Goal: Check status: Check status

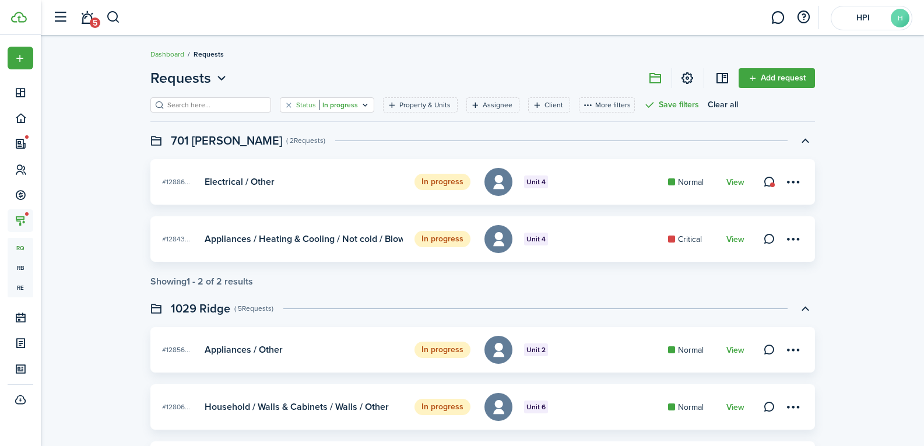
click at [337, 104] on filter-tag-value "In progress" at bounding box center [338, 105] width 39 height 10
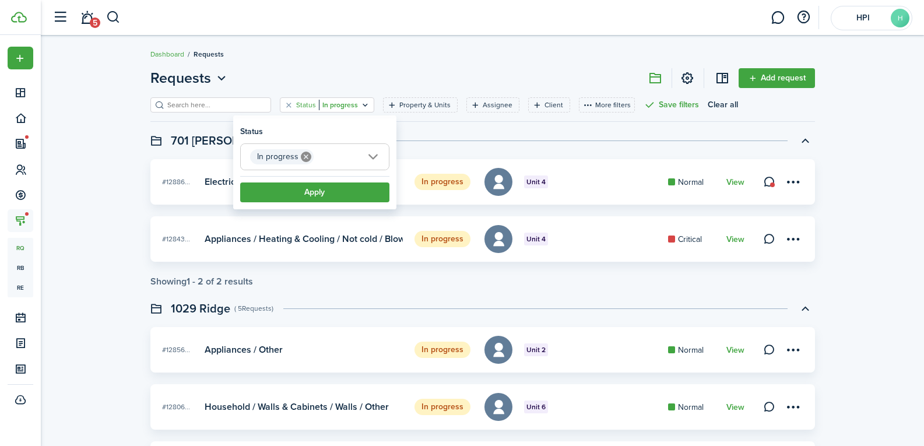
click at [301, 152] on icon at bounding box center [306, 157] width 10 height 10
click at [408, 135] on header "701 [PERSON_NAME] ( 2 Requests )" at bounding box center [482, 141] width 665 height 20
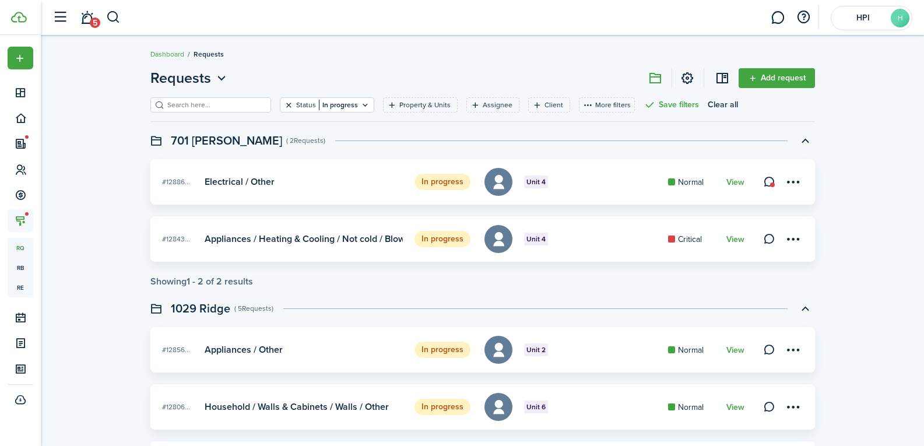
click at [284, 101] on button "Clear filter" at bounding box center [289, 104] width 10 height 9
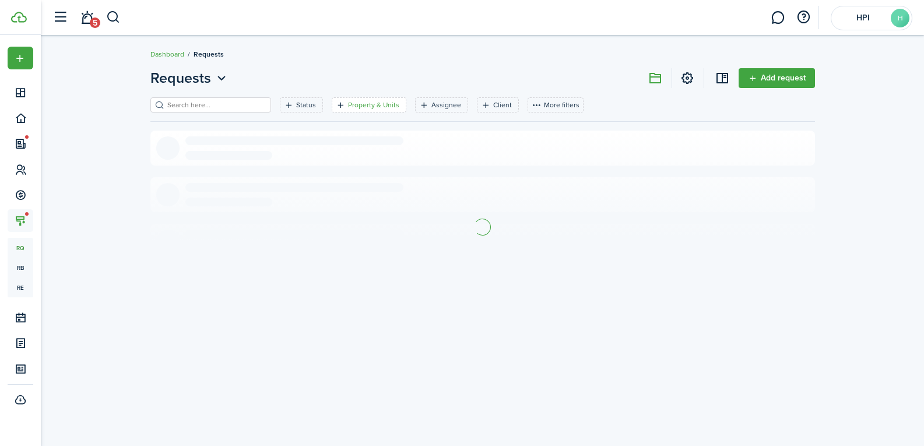
click at [371, 105] on filter-tag-label "Property & Units" at bounding box center [373, 105] width 51 height 10
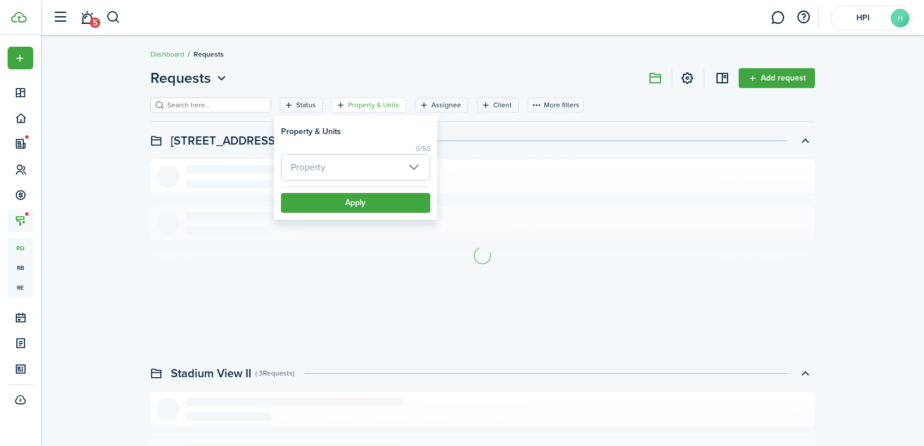
click at [331, 167] on span "Property" at bounding box center [356, 168] width 148 height 26
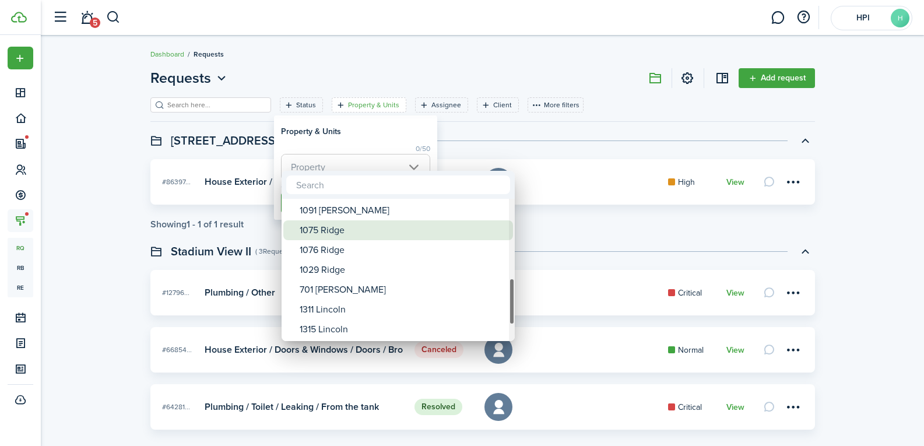
click at [339, 234] on div "1075 Ridge" at bounding box center [403, 230] width 206 height 20
type input "1075 Ridge"
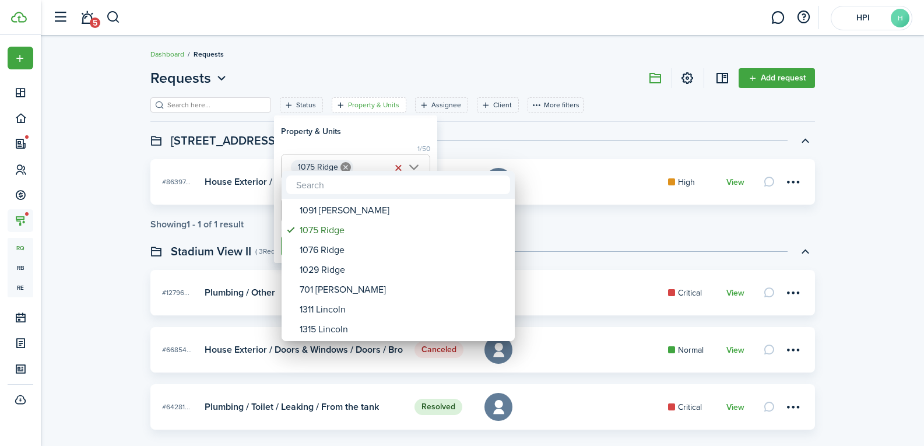
click at [254, 231] on div at bounding box center [462, 223] width 1111 height 633
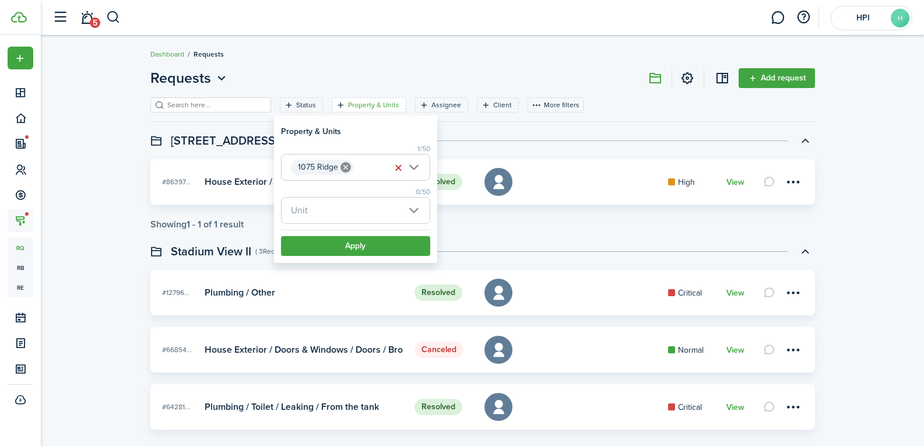
click at [299, 217] on span "Unit" at bounding box center [299, 209] width 17 height 13
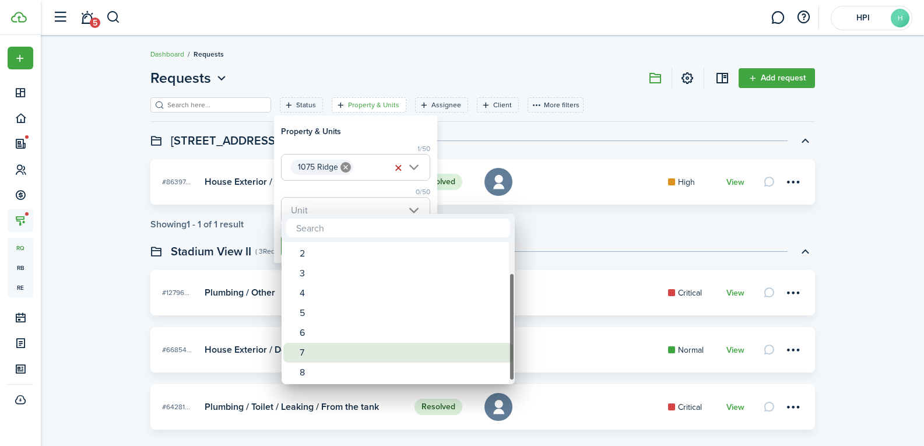
click at [315, 356] on div "7" at bounding box center [403, 353] width 206 height 20
type input "7"
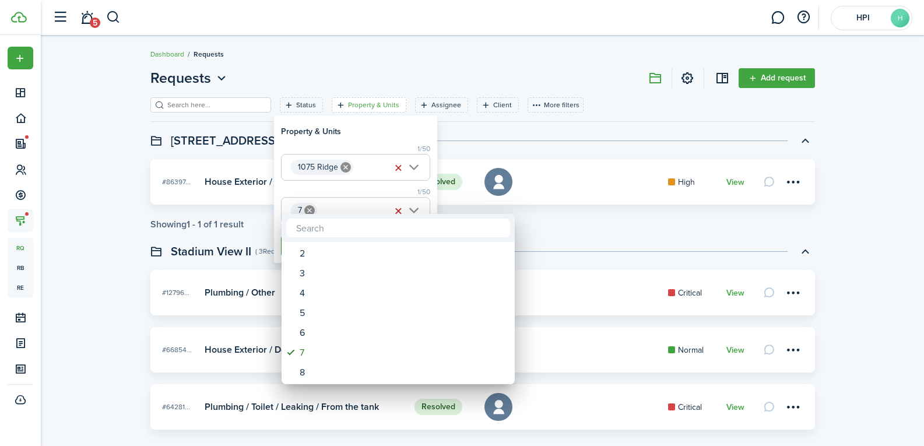
click at [232, 266] on div at bounding box center [462, 223] width 1111 height 633
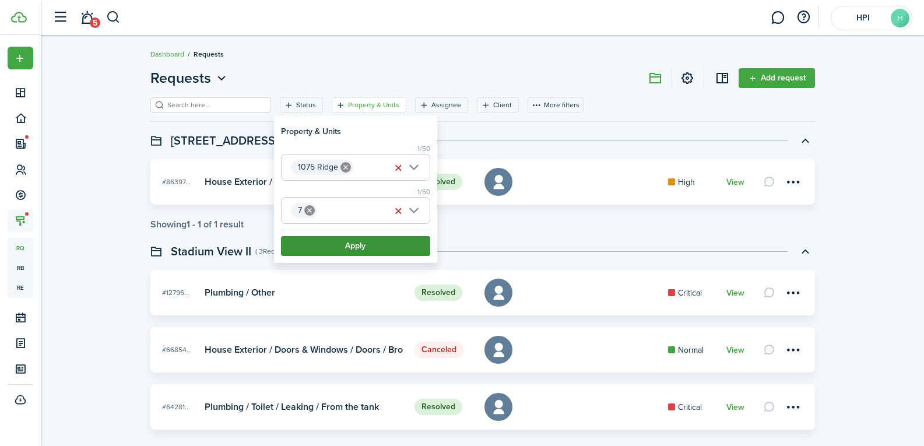
click at [293, 237] on button "Apply" at bounding box center [355, 246] width 149 height 20
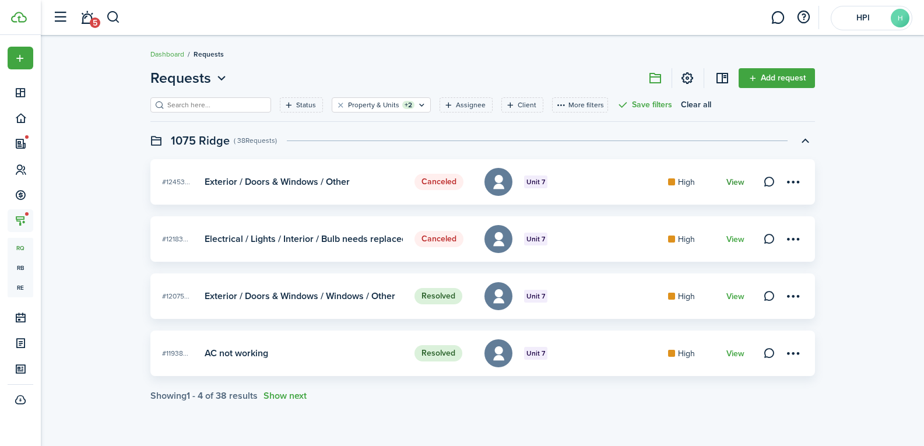
click at [737, 182] on link "View" at bounding box center [736, 182] width 18 height 9
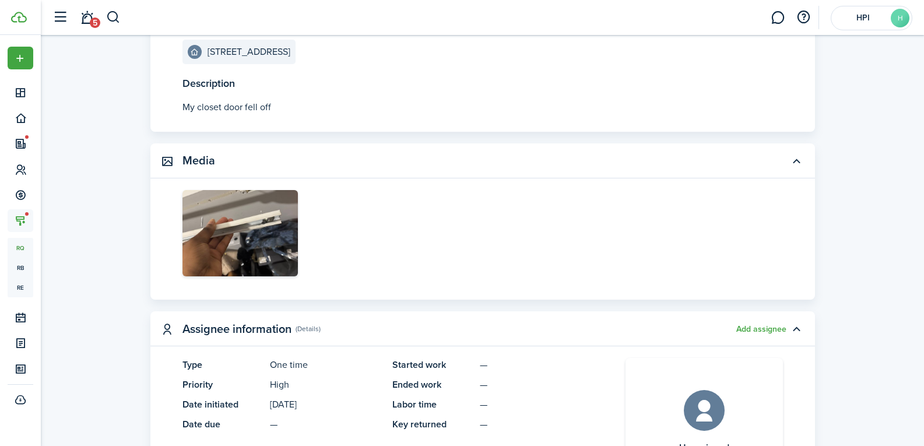
scroll to position [187, 0]
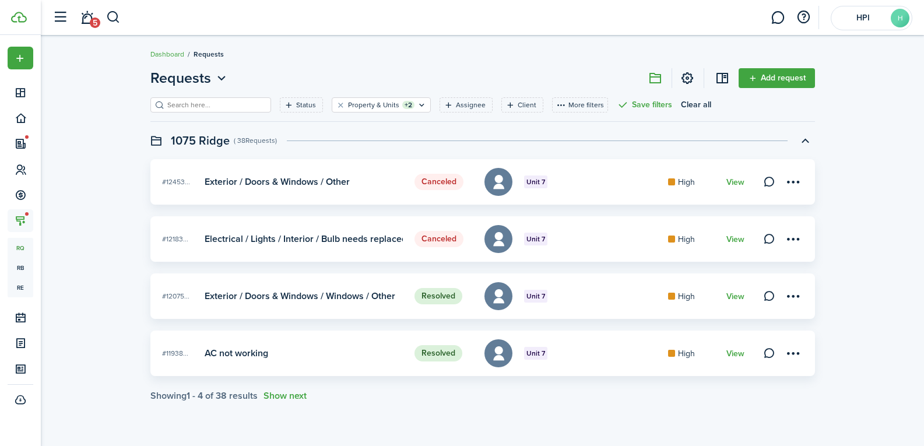
click at [745, 182] on card "Canceled #12453... Unit 7 Exterior / Doors & Windows / Other High View" at bounding box center [482, 181] width 665 height 45
click at [734, 180] on link "View" at bounding box center [736, 182] width 18 height 9
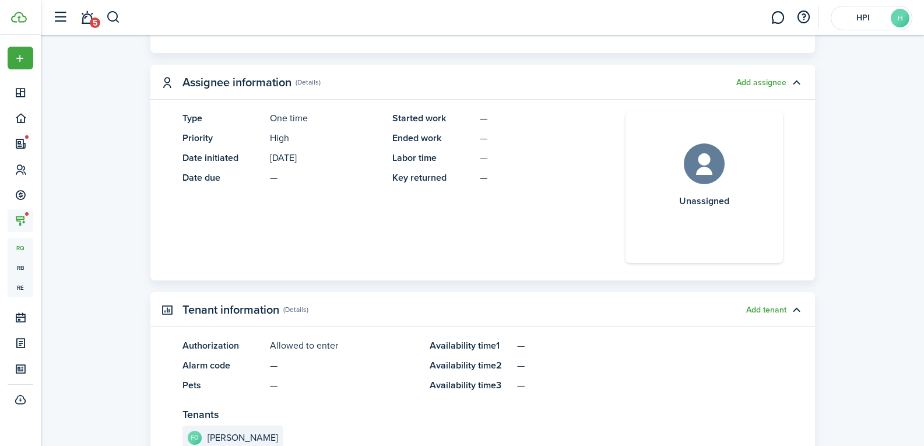
scroll to position [12, 0]
